Goal: Task Accomplishment & Management: Manage account settings

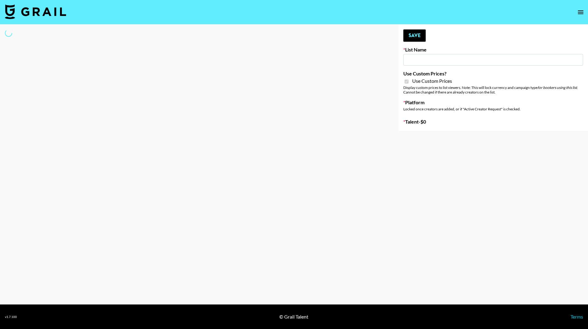
type input "Wavytalk ([DATE])"
checkbox input "true"
select select "Brand"
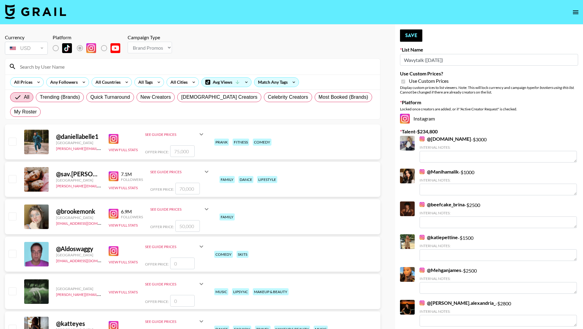
click at [48, 63] on input at bounding box center [196, 67] width 360 height 10
type input "char"
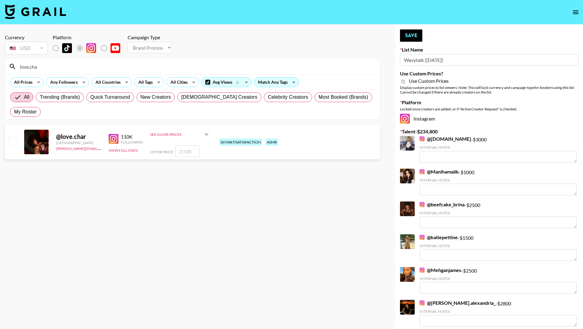
click at [189, 127] on div "See Guide Prices" at bounding box center [180, 134] width 60 height 15
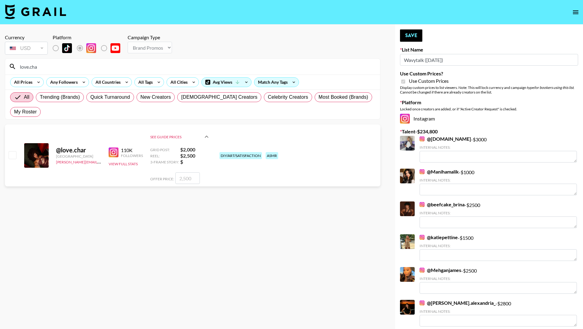
click at [51, 72] on div "love.cha" at bounding box center [192, 66] width 375 height 16
click at [51, 71] on input "love.cha" at bounding box center [196, 67] width 360 height 10
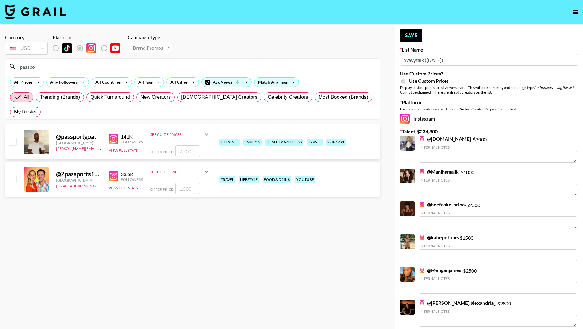
type input "passpo"
click at [167, 132] on div "See Guide Prices" at bounding box center [176, 134] width 53 height 5
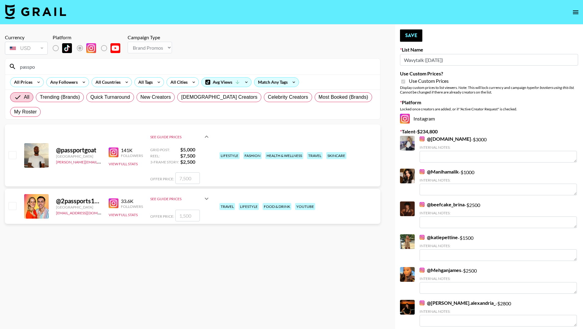
click at [61, 146] on div "@ passportgoat" at bounding box center [78, 150] width 45 height 8
click at [197, 127] on div "See Guide Prices" at bounding box center [180, 137] width 60 height 20
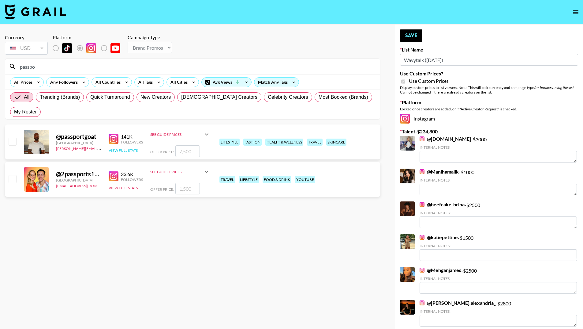
click at [122, 148] on button "View Full Stats" at bounding box center [123, 150] width 29 height 5
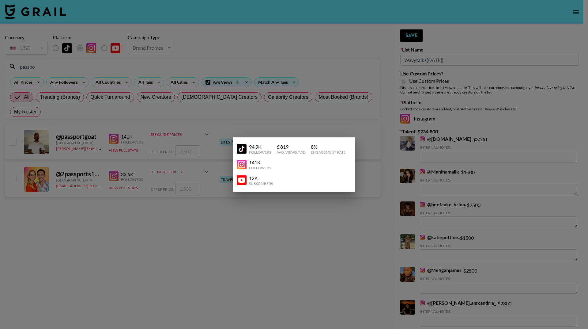
click at [272, 216] on div at bounding box center [294, 164] width 588 height 329
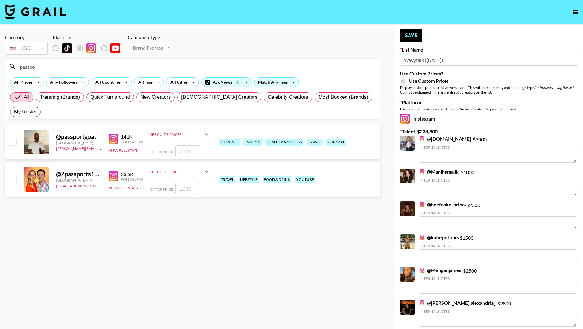
click at [180, 132] on div "See Guide Prices" at bounding box center [176, 134] width 53 height 5
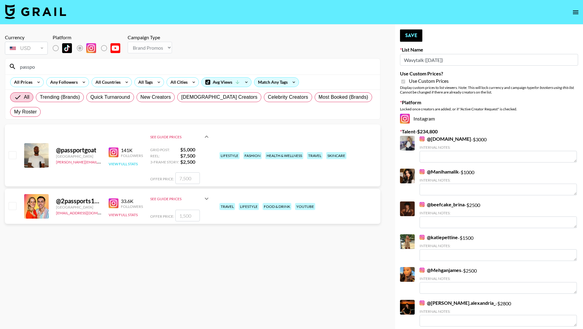
click at [123, 161] on button "View Full Stats" at bounding box center [123, 163] width 29 height 5
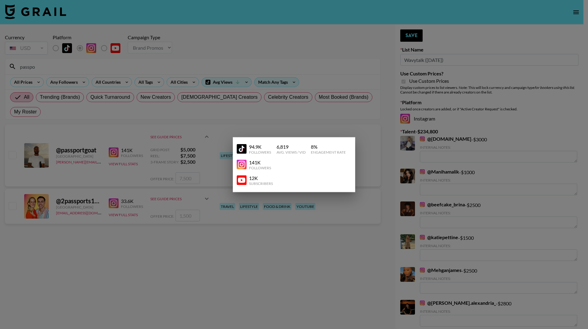
click at [272, 228] on div at bounding box center [294, 164] width 588 height 329
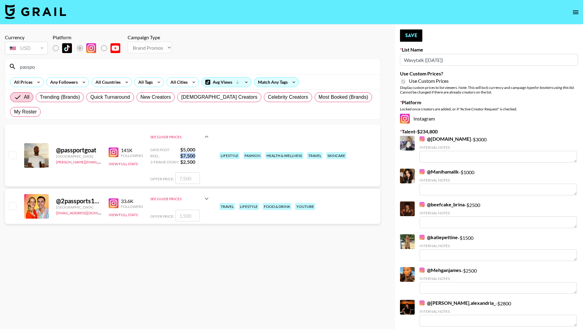
drag, startPoint x: 181, startPoint y: 138, endPoint x: 196, endPoint y: 140, distance: 14.7
click at [196, 152] on strong "$ 7,500" at bounding box center [195, 155] width 30 height 6
click at [197, 152] on strong "$ 7,500" at bounding box center [195, 155] width 30 height 6
drag, startPoint x: 196, startPoint y: 141, endPoint x: 180, endPoint y: 141, distance: 16.5
click at [180, 146] on div "Grid Post: $ 5,000 Reel: $ 7,500 3-Frame Story: $ 2,500" at bounding box center [180, 155] width 60 height 18
